Goal: Task Accomplishment & Management: Use online tool/utility

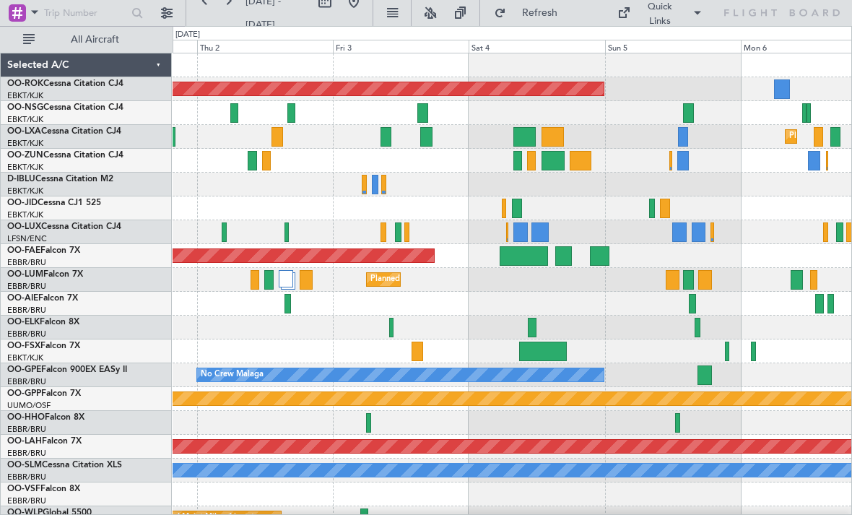
click at [566, 222] on div at bounding box center [512, 232] width 679 height 24
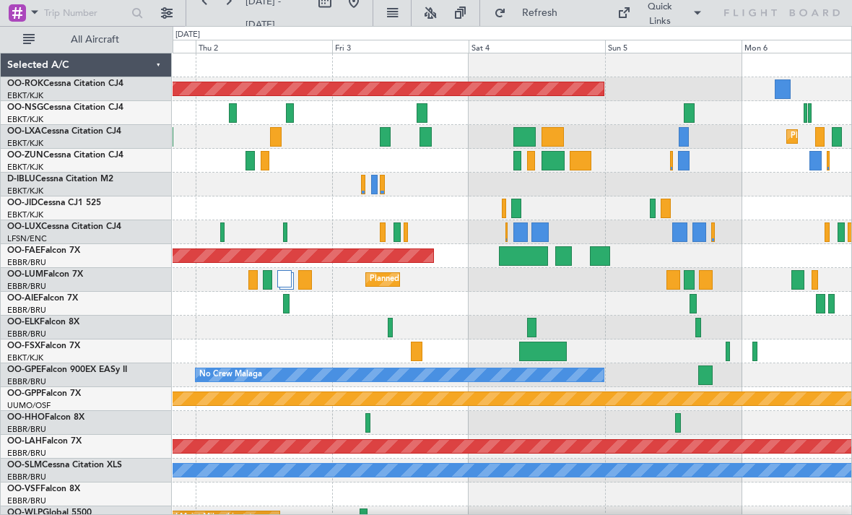
click at [521, 230] on div at bounding box center [520, 231] width 14 height 19
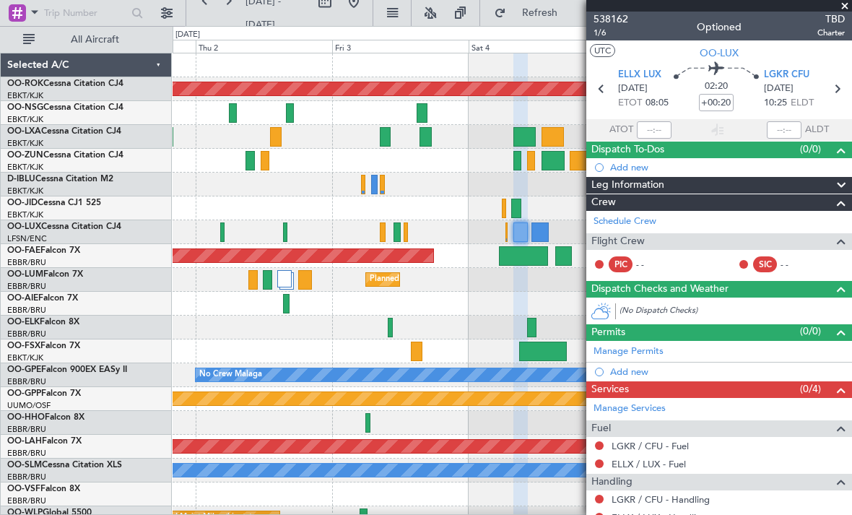
click at [844, 6] on span at bounding box center [844, 6] width 14 height 13
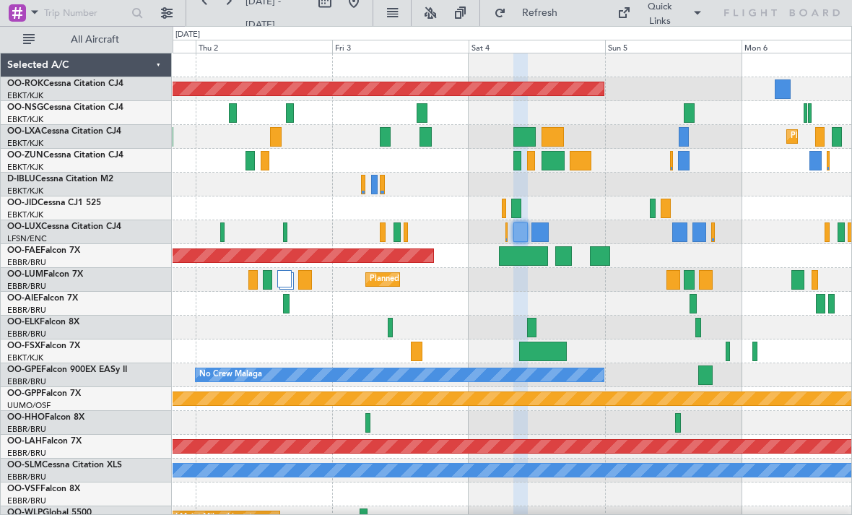
type input "0"
click at [539, 234] on div at bounding box center [539, 231] width 17 height 19
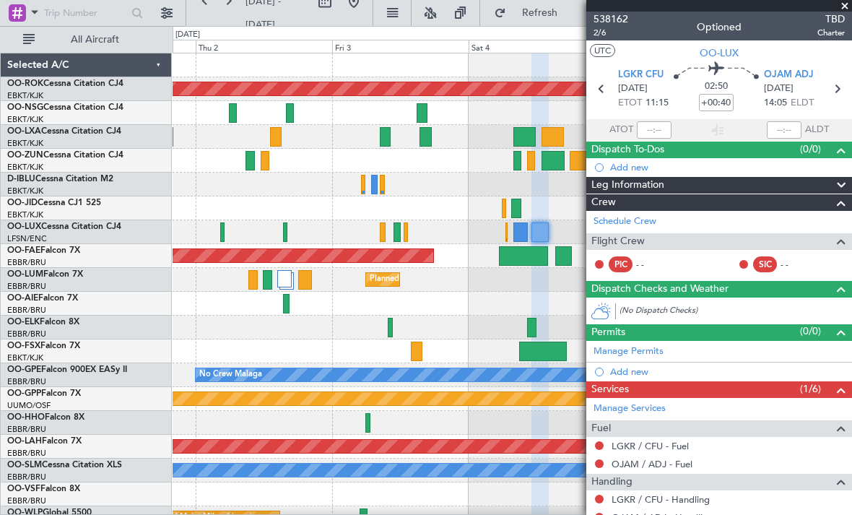
click at [844, 8] on span at bounding box center [844, 6] width 14 height 13
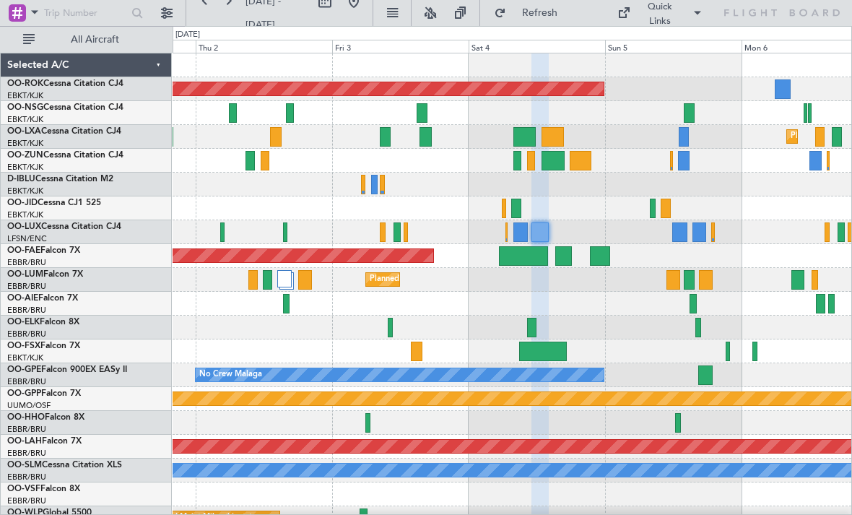
type input "0"
click at [676, 238] on div at bounding box center [679, 231] width 14 height 19
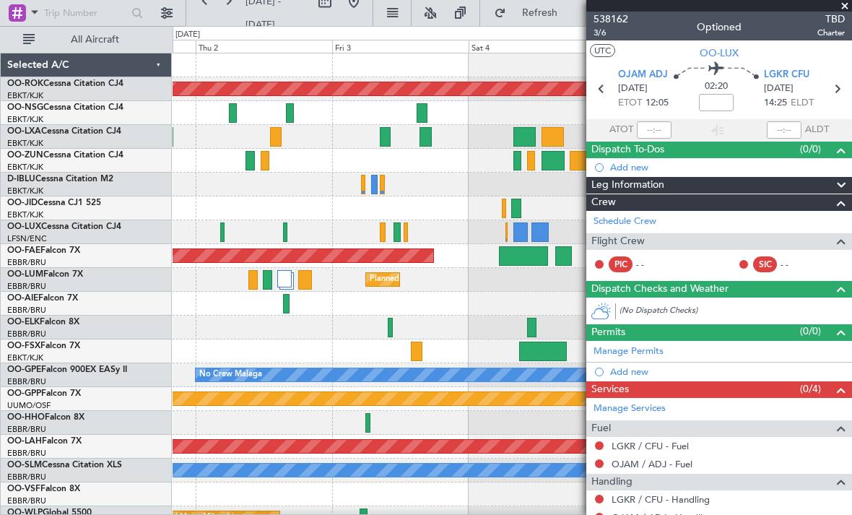
click at [845, 4] on span at bounding box center [844, 6] width 14 height 13
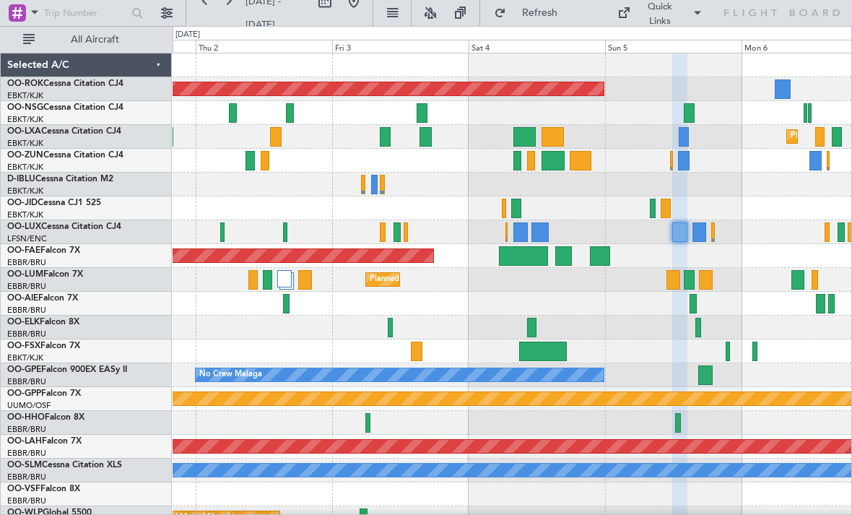
type input "0"
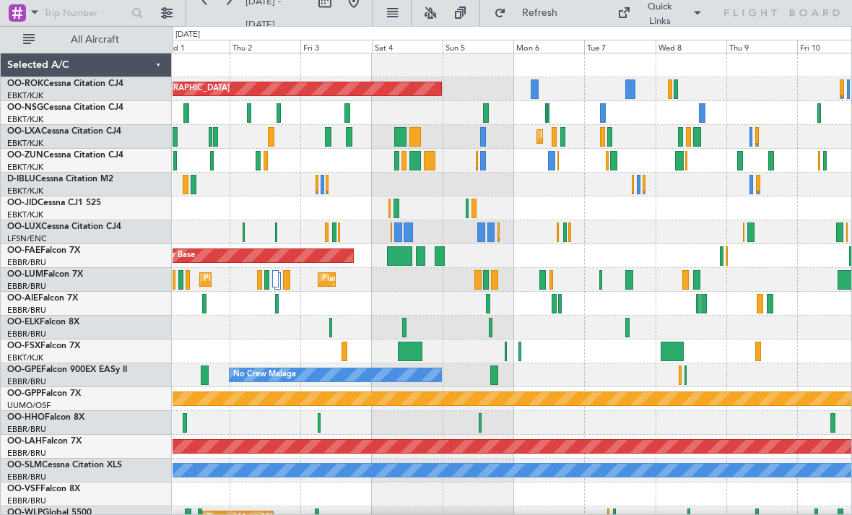
click at [395, 209] on div at bounding box center [396, 208] width 6 height 19
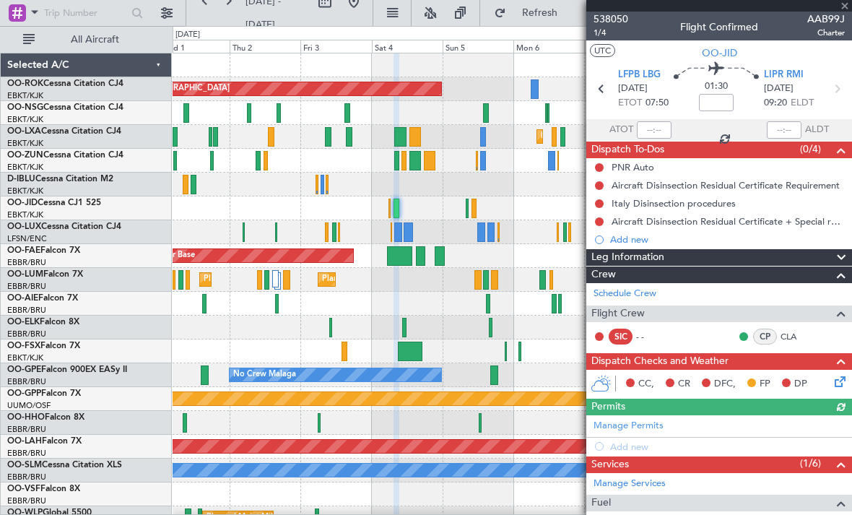
click at [845, 1] on div at bounding box center [719, 6] width 266 height 12
click at [844, 7] on span at bounding box center [844, 6] width 14 height 13
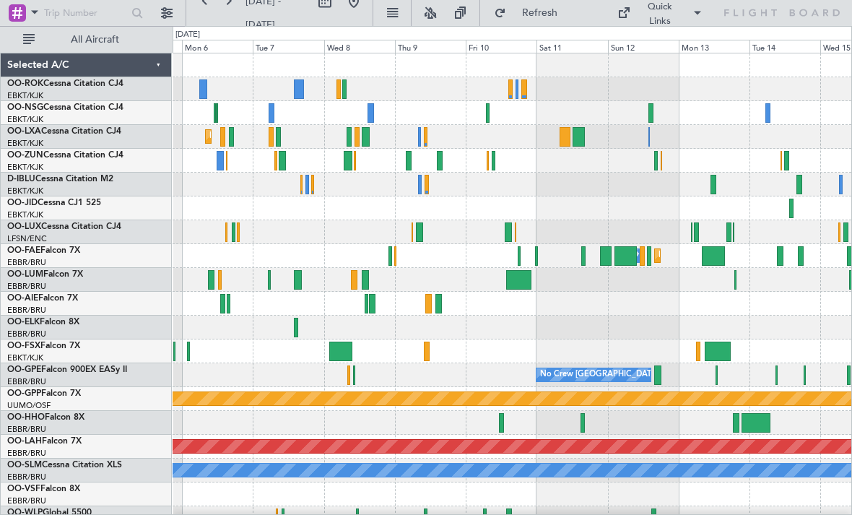
click at [521, 84] on div at bounding box center [524, 88] width 6 height 19
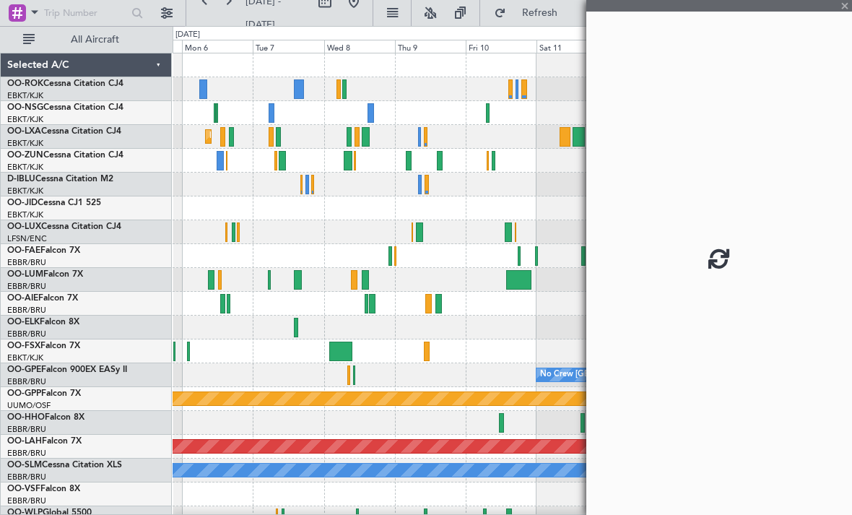
click at [513, 87] on div at bounding box center [510, 88] width 4 height 19
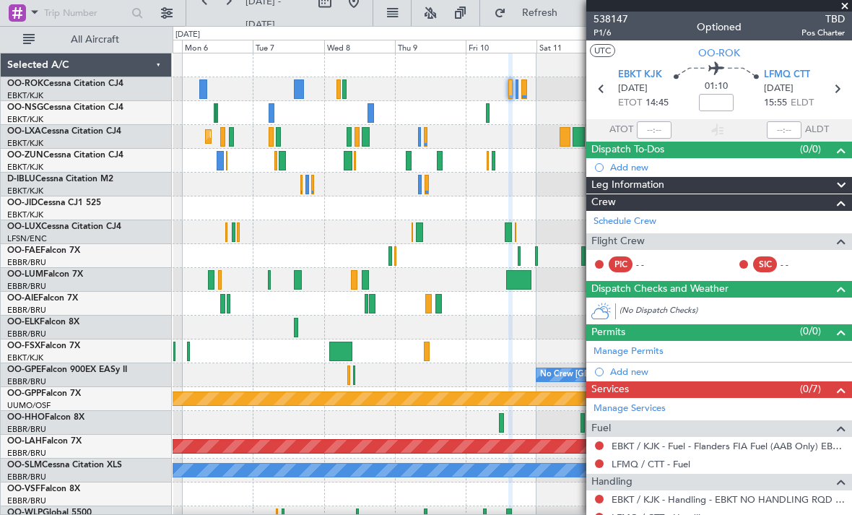
click at [845, 6] on span at bounding box center [844, 6] width 14 height 13
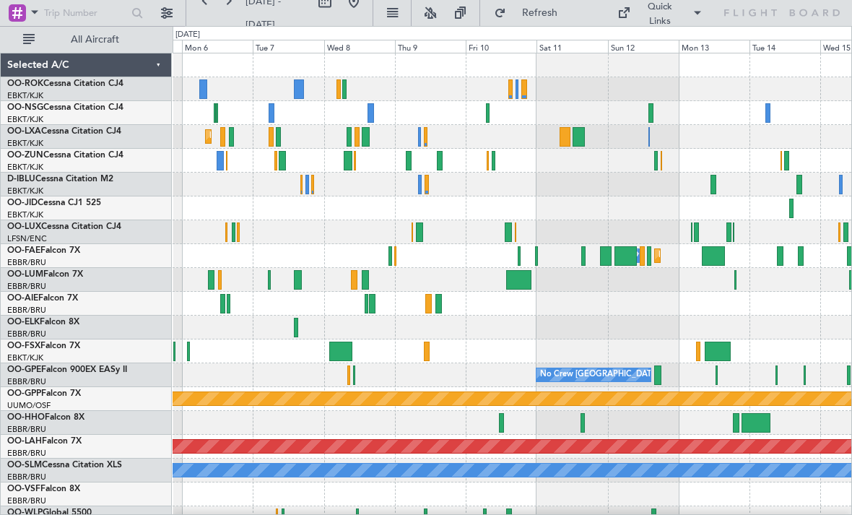
click at [517, 90] on div at bounding box center [516, 88] width 3 height 19
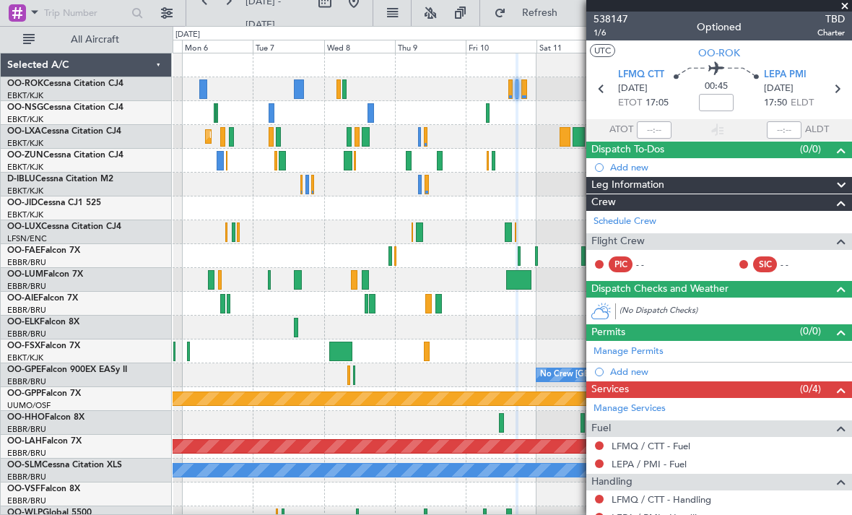
click at [850, 3] on span at bounding box center [844, 6] width 14 height 13
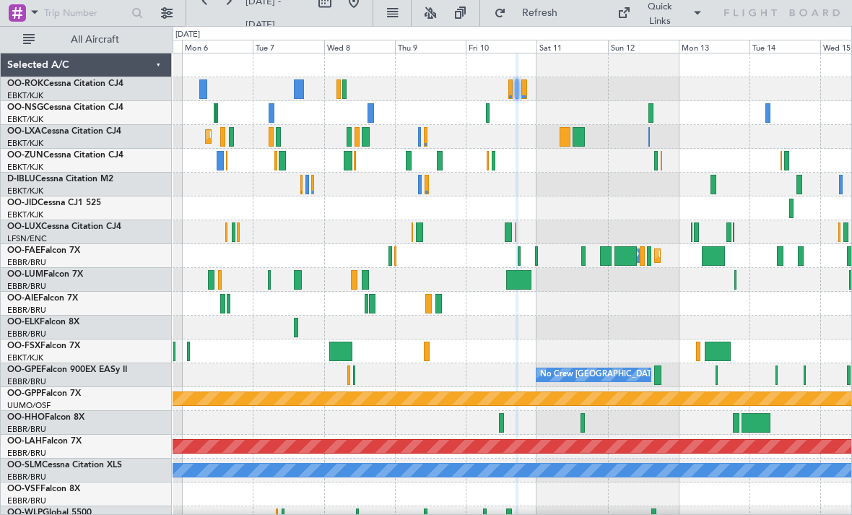
type input "0"
click at [843, 6] on div "Quick Links" at bounding box center [716, 13] width 271 height 26
